Goal: Find specific page/section: Find specific page/section

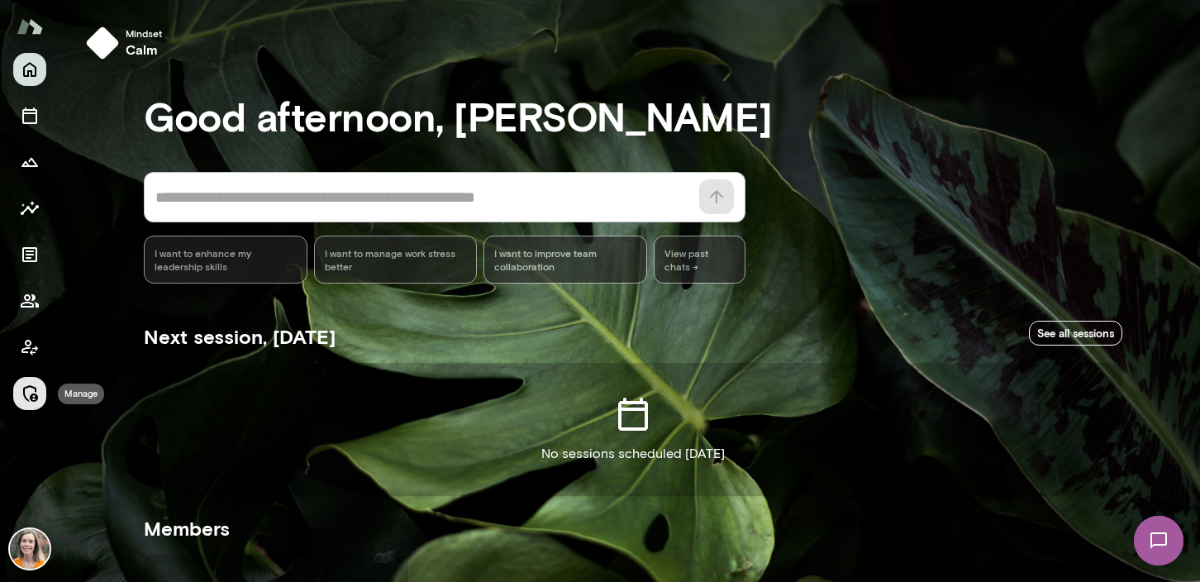
click at [31, 397] on icon "Manage" at bounding box center [30, 393] width 15 height 17
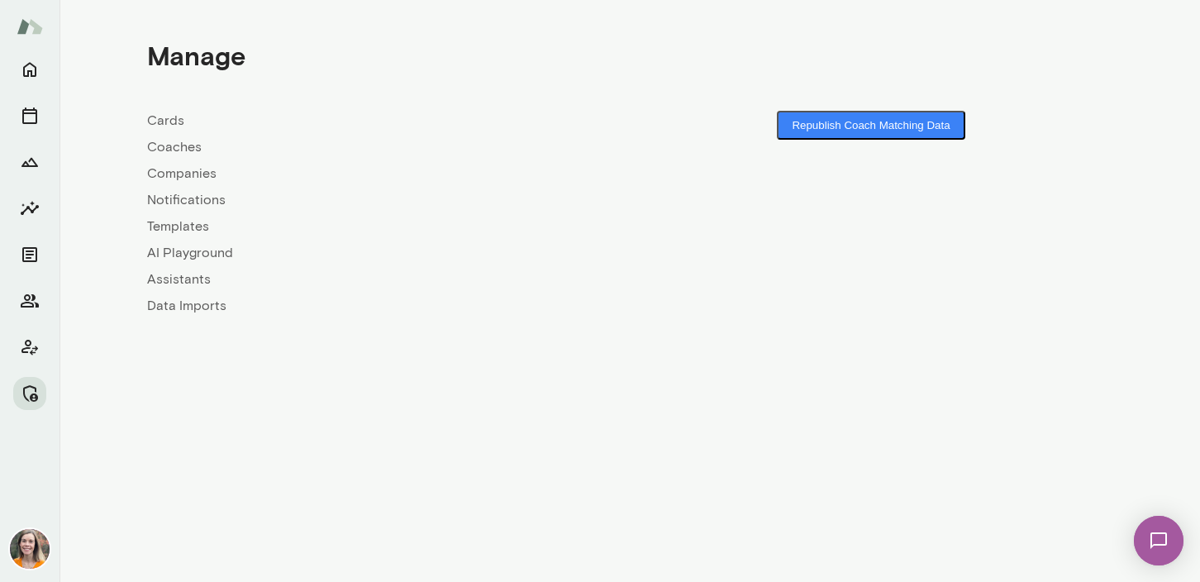
click at [175, 170] on link "Companies" at bounding box center [388, 174] width 483 height 20
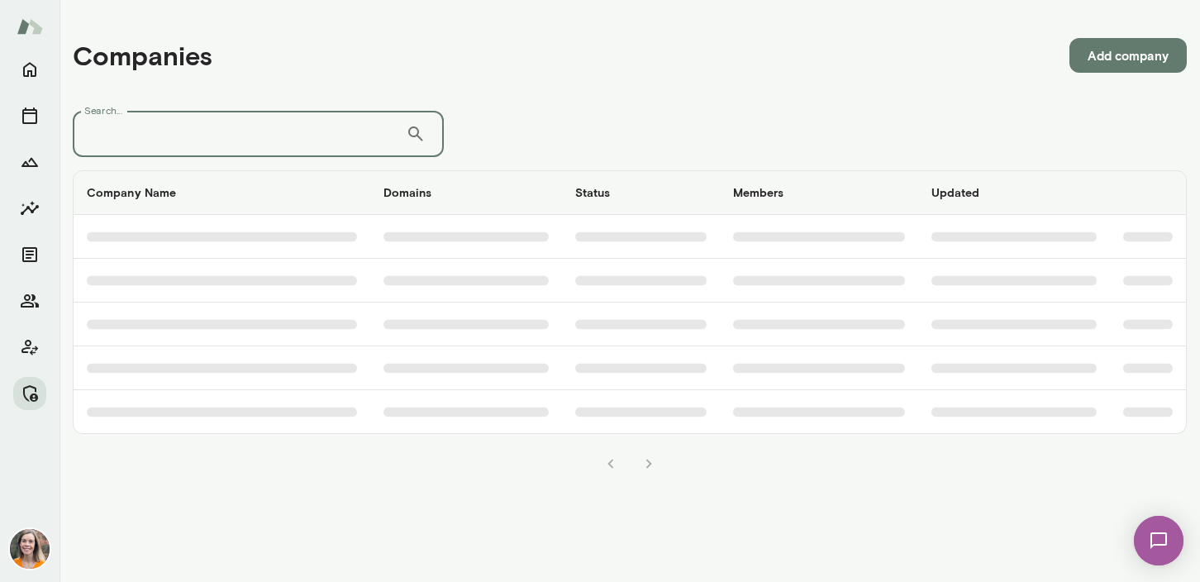
click at [235, 126] on input "Search..." at bounding box center [239, 134] width 333 height 46
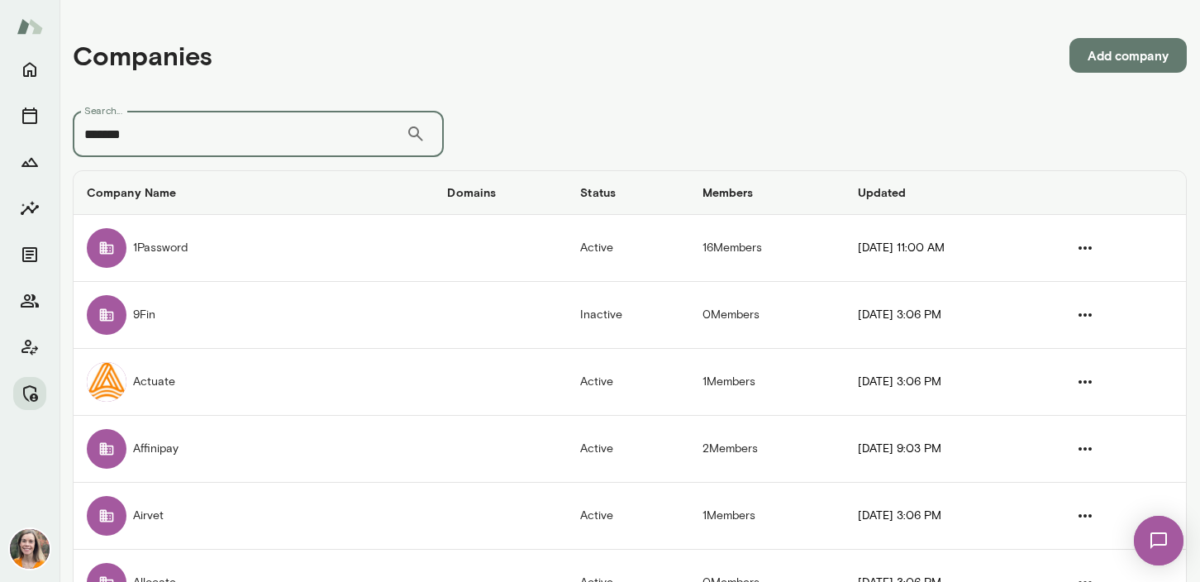
type input "*******"
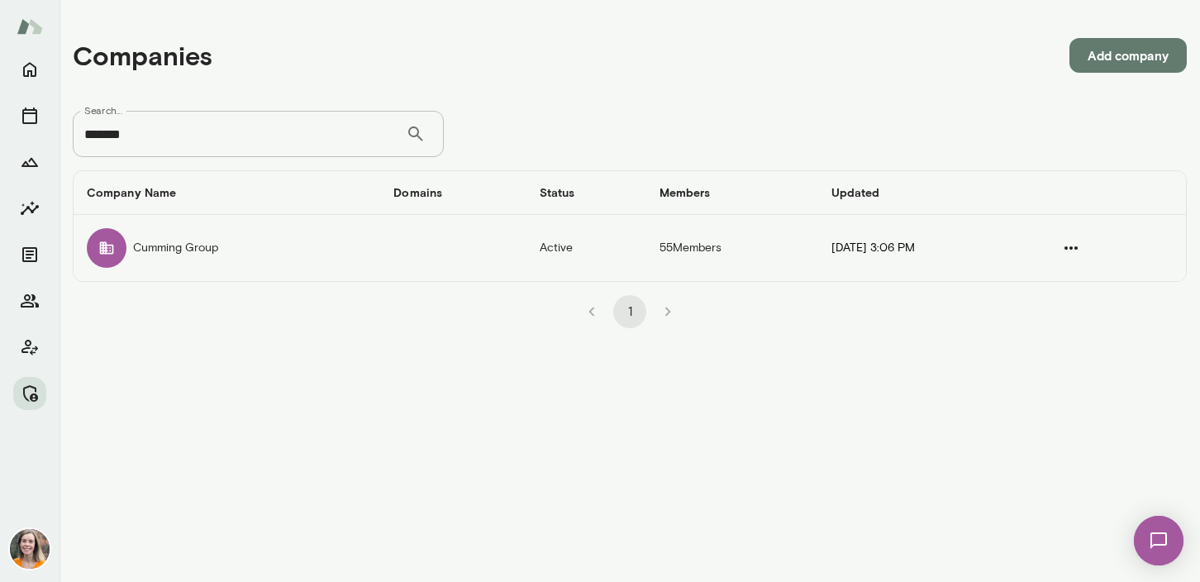
click at [271, 251] on td "Cumming Group" at bounding box center [227, 248] width 307 height 66
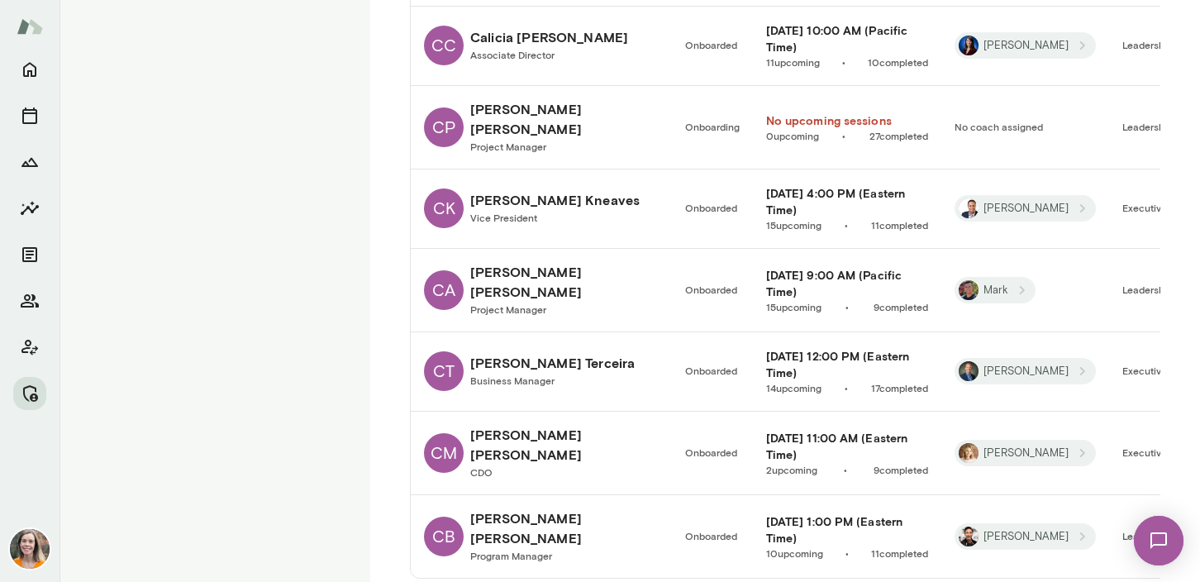
scroll to position [1546, 0]
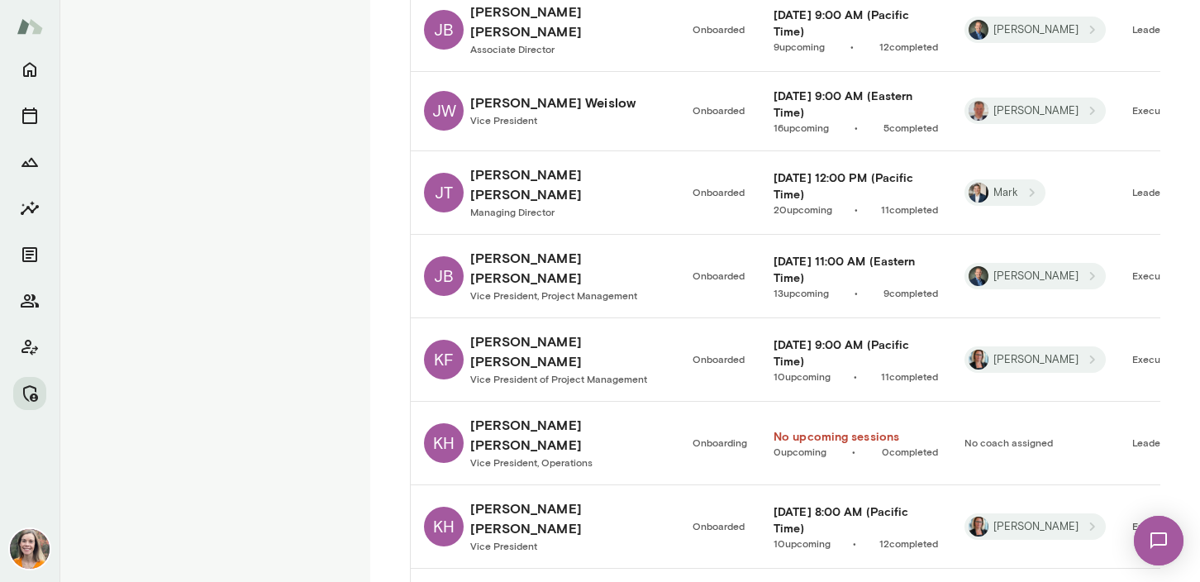
scroll to position [1545, 0]
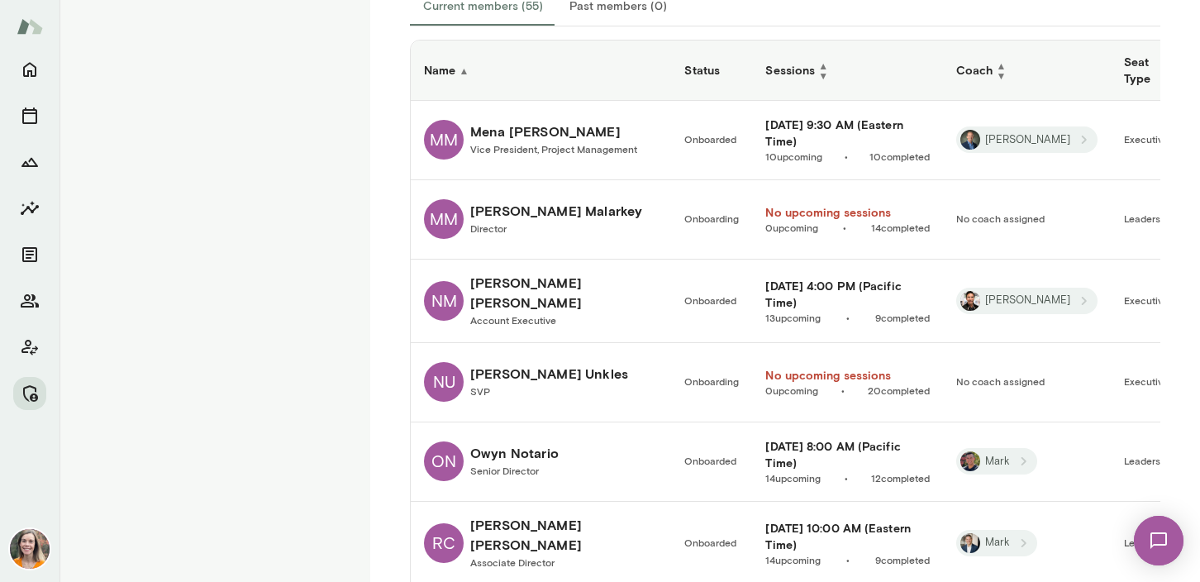
scroll to position [1154, 0]
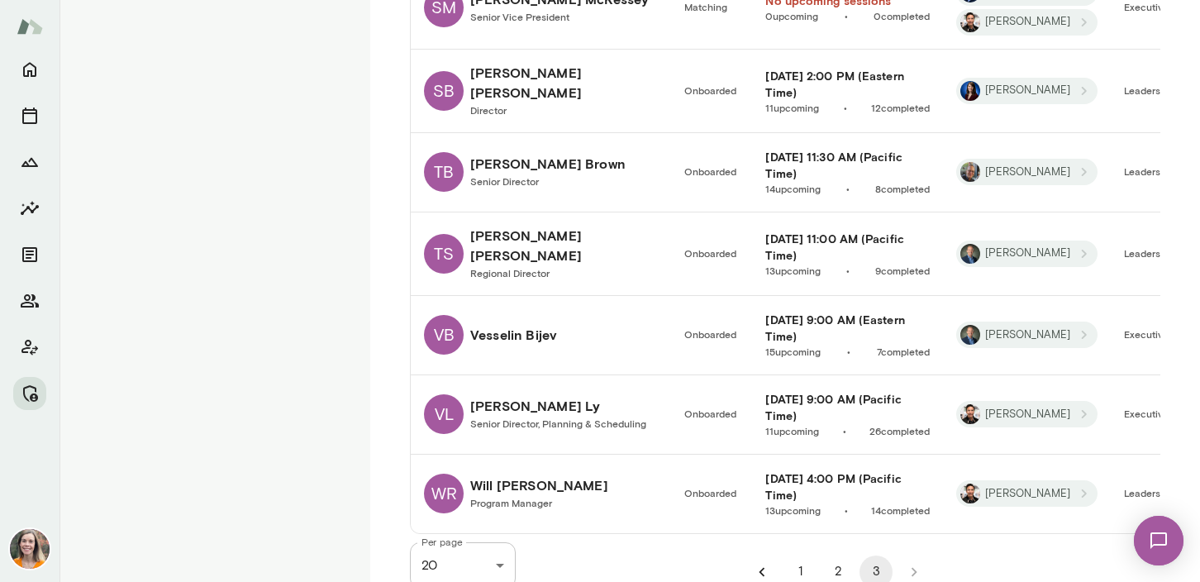
click at [837, 555] on button "2" at bounding box center [837, 571] width 33 height 33
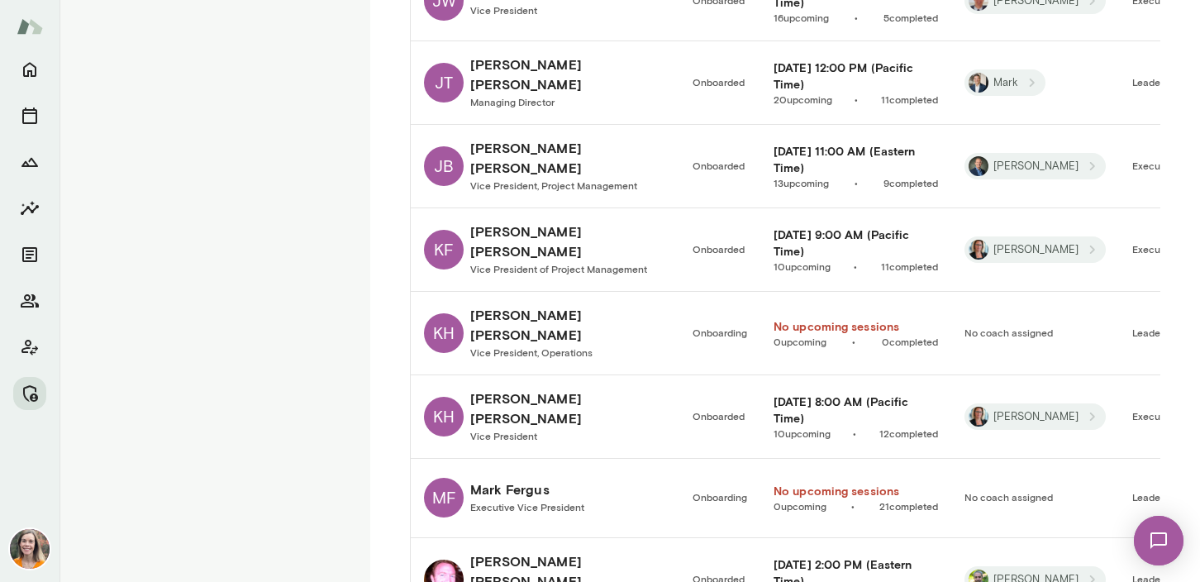
scroll to position [1545, 0]
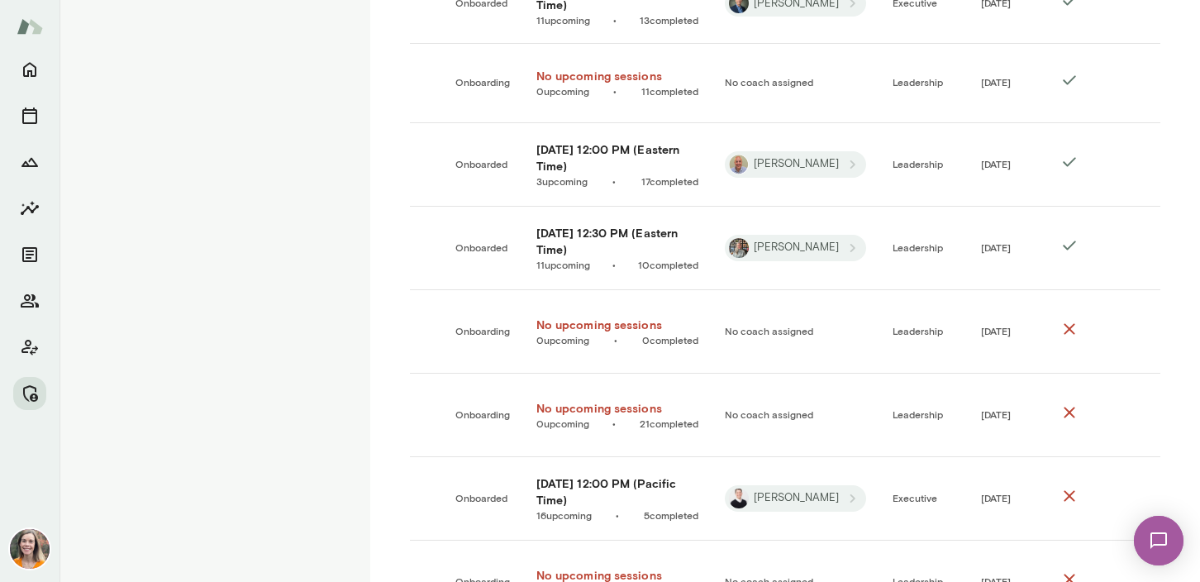
scroll to position [1546, 0]
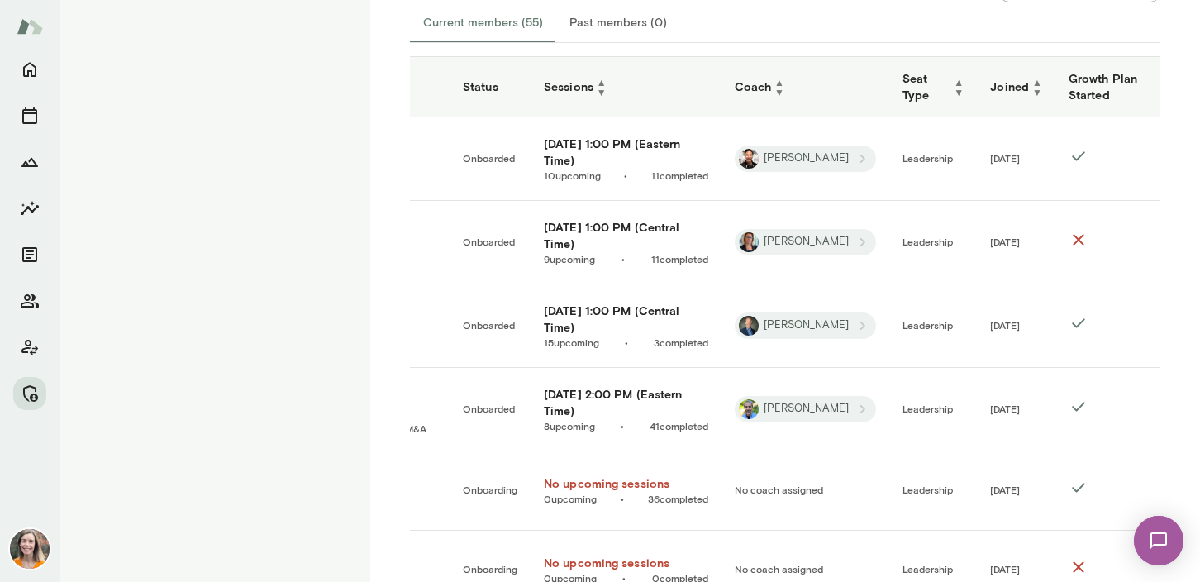
scroll to position [1545, 0]
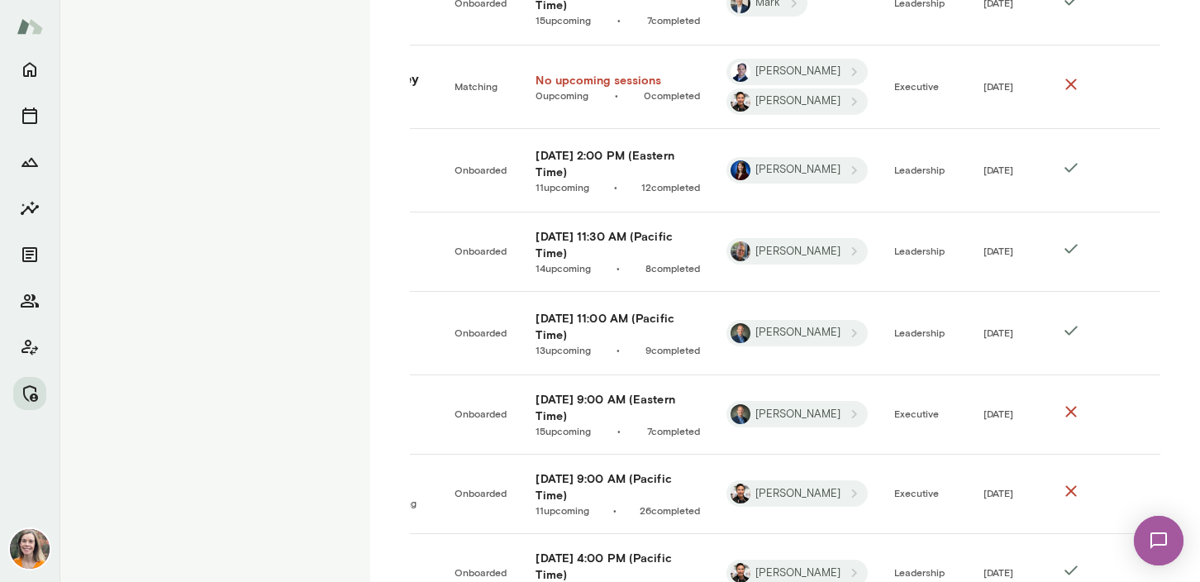
scroll to position [1154, 0]
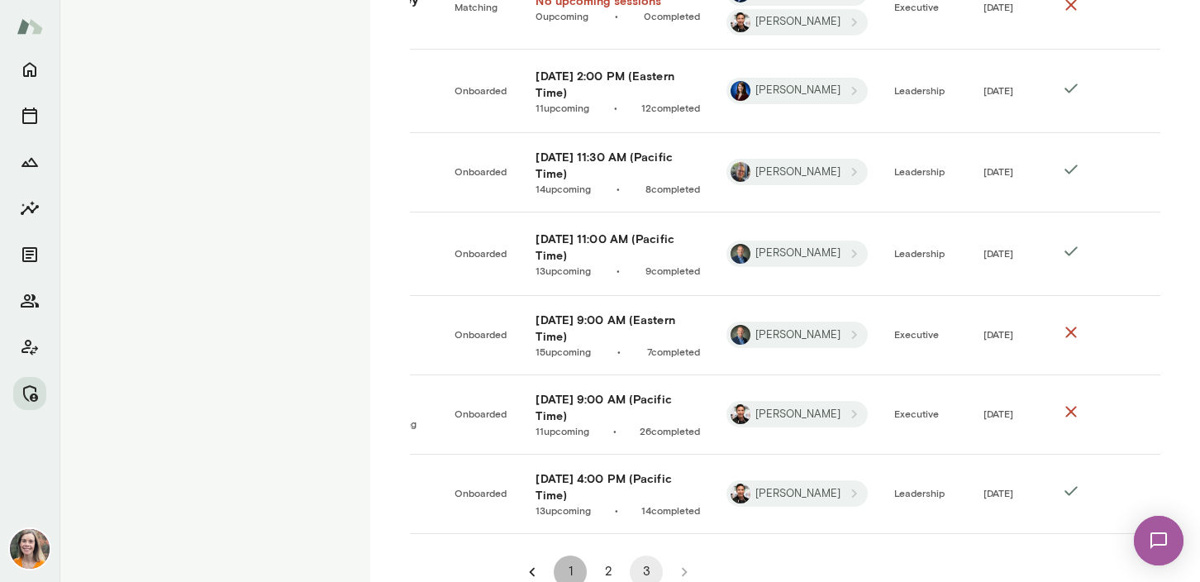
click at [569, 555] on button "1" at bounding box center [570, 571] width 33 height 33
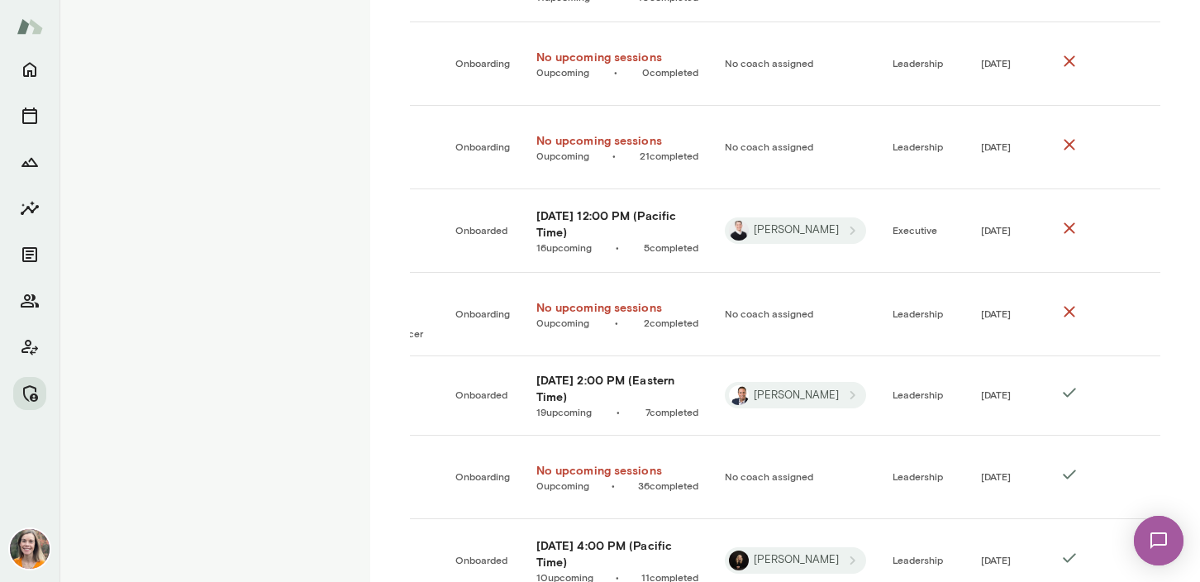
scroll to position [846, 0]
